Goal: Task Accomplishment & Management: Manage account settings

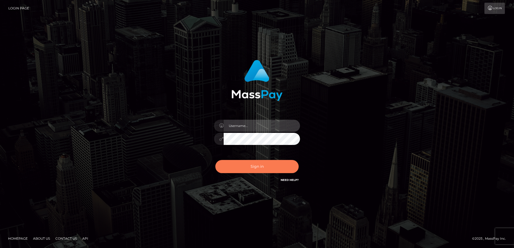
type input "[PERSON_NAME]"
click at [258, 168] on button "Sign in" at bounding box center [256, 166] width 83 height 13
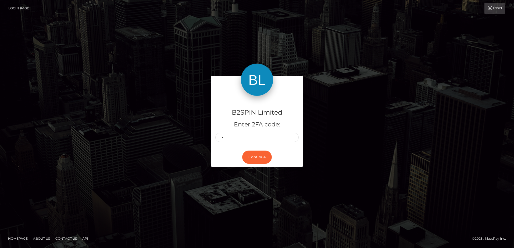
type input "3"
type input "8"
type input "3"
type input "5"
type input "2"
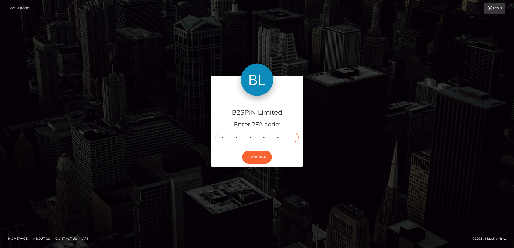
type input "8"
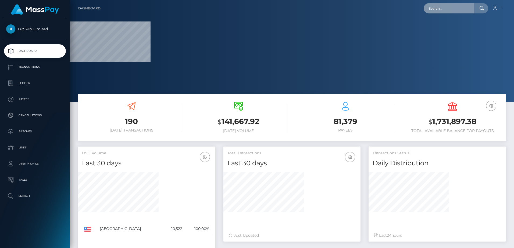
click at [441, 9] on input "text" at bounding box center [449, 8] width 51 height 10
paste input "114860"
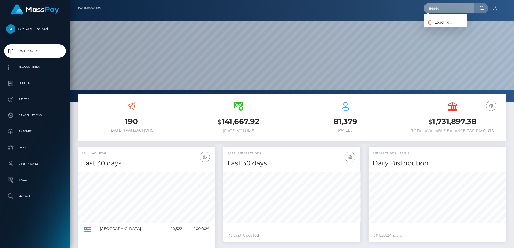
scroll to position [95, 137]
paste input "text"
click at [453, 5] on input "114860" at bounding box center [449, 8] width 51 height 10
paste input "33c772b2-5fc6-423d-b2da-f6679149547"
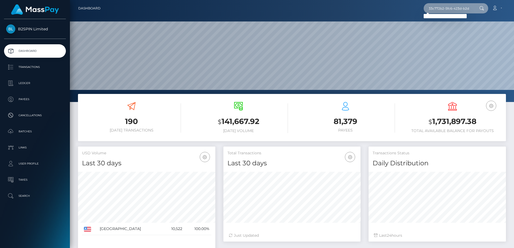
click at [446, 10] on input "33c772b2-5fc6-423d-b2da-f66791495470" at bounding box center [449, 8] width 51 height 10
paste input "fac6ba26-cd7b-4193-9828-01fe9f8dfd48"
click at [454, 9] on input "fac6ba26-cd7b-4193-9828-01fe9f8dfd48" at bounding box center [449, 8] width 51 height 10
paste input "111037"
click at [438, 13] on div "111037 Loading... Loading... Account Edit Profile Logout" at bounding box center [305, 8] width 401 height 11
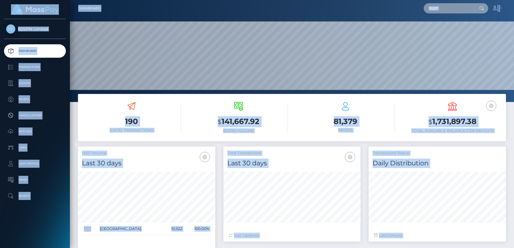
click at [442, 8] on input "111037" at bounding box center [449, 8] width 51 height 10
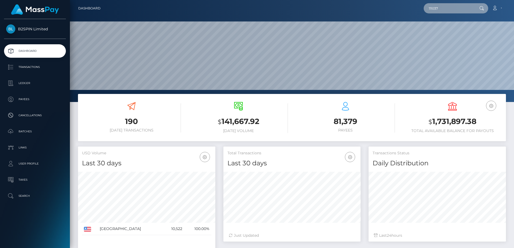
paste input "81552"
click at [443, 10] on input "81552" at bounding box center [449, 8] width 51 height 10
paste input "110683"
click at [453, 7] on input "110683" at bounding box center [449, 8] width 51 height 10
paste input "fed14fd51b554a8db08d82b2a9df5c4"
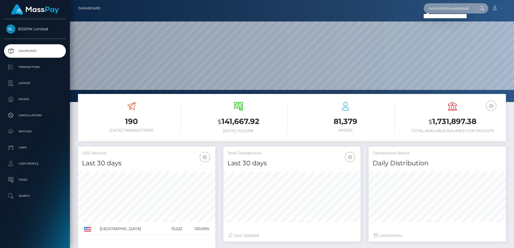
click at [445, 4] on input "fed14fd51b554a8db08d82b2a9df5c43" at bounding box center [449, 8] width 51 height 10
paste input "9910266e6c8249ada4bbca65b7e64181"
type input "9910266e6c8249ada4bbca65b7e64181"
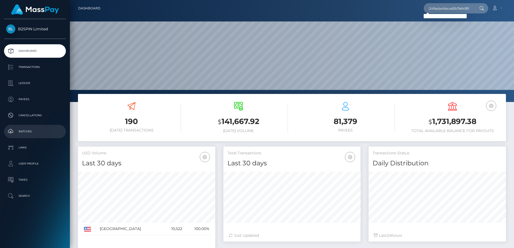
click at [42, 132] on p "Batches" at bounding box center [35, 132] width 58 height 8
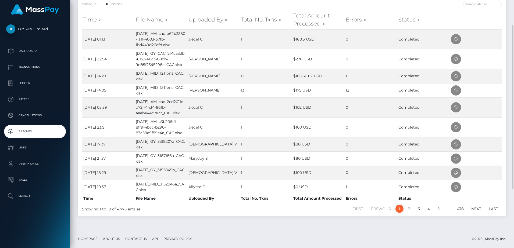
scroll to position [91, 0]
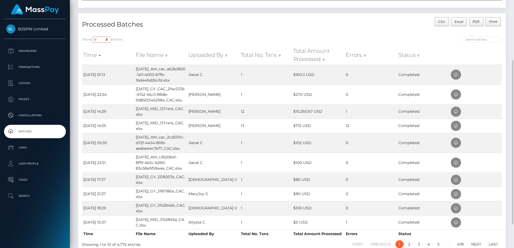
click at [104, 40] on select "10 25 50 All" at bounding box center [101, 40] width 20 height 6
select select "-1"
click at [92, 37] on select "10 25 50 All" at bounding box center [101, 40] width 20 height 6
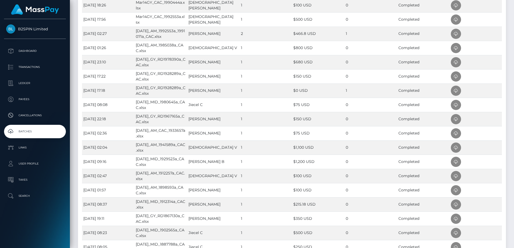
scroll to position [990, 0]
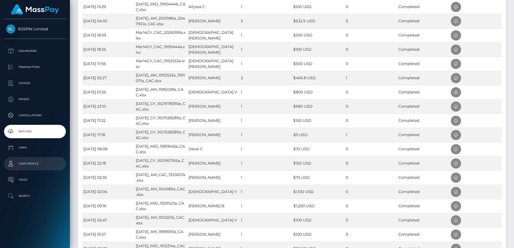
click at [34, 166] on p "User Profile" at bounding box center [35, 164] width 58 height 8
